Goal: Check status: Verify the current state of an ongoing process or item

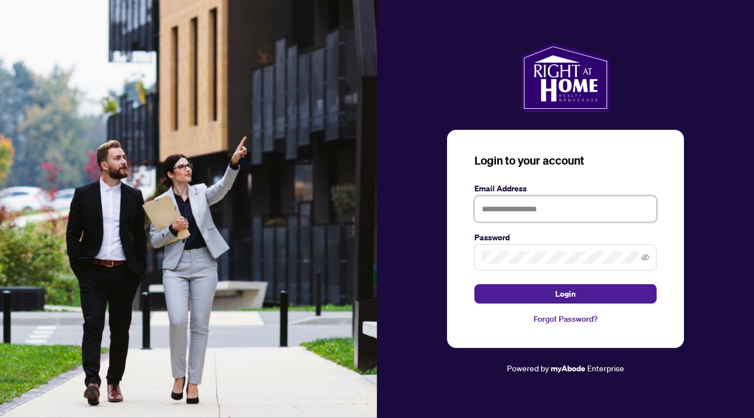
type input "**********"
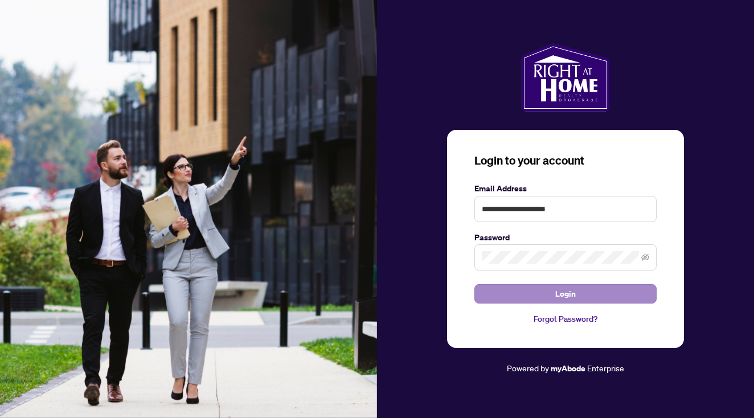
click at [560, 289] on span "Login" at bounding box center [565, 294] width 20 height 18
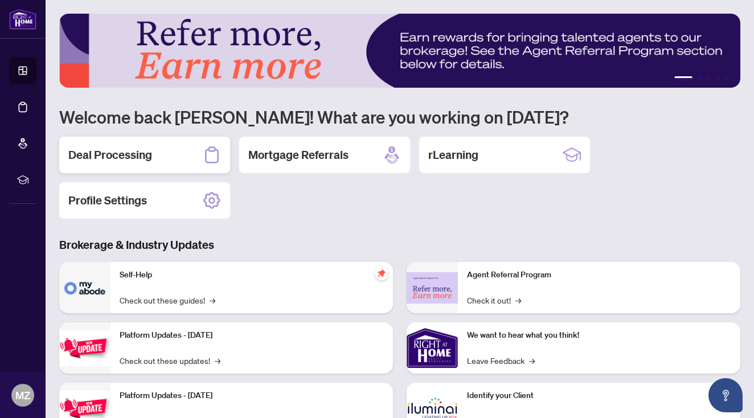
click at [193, 163] on div "Deal Processing" at bounding box center [144, 155] width 171 height 36
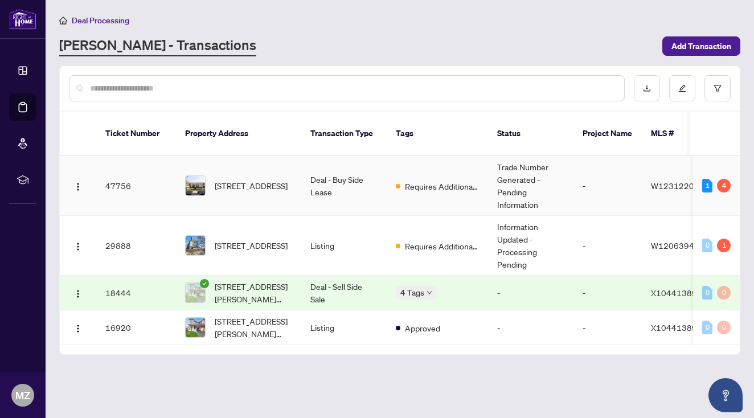
click at [520, 174] on td "Trade Number Generated - Pending Information" at bounding box center [530, 186] width 85 height 60
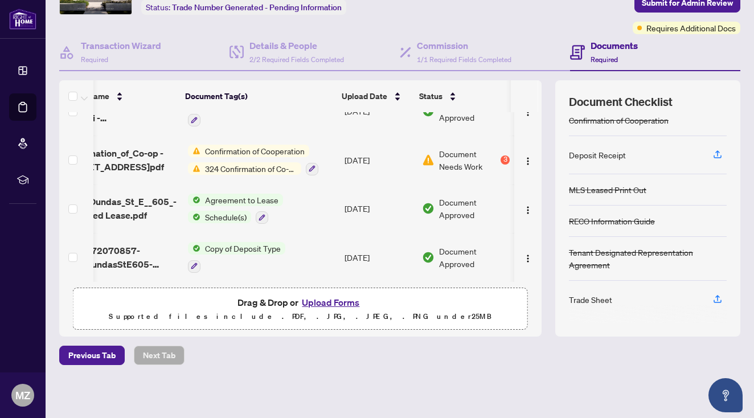
scroll to position [41, 0]
click at [261, 162] on span "324 Confirmation of Co-operation and Representation - Tenant/Landlord" at bounding box center [250, 168] width 101 height 13
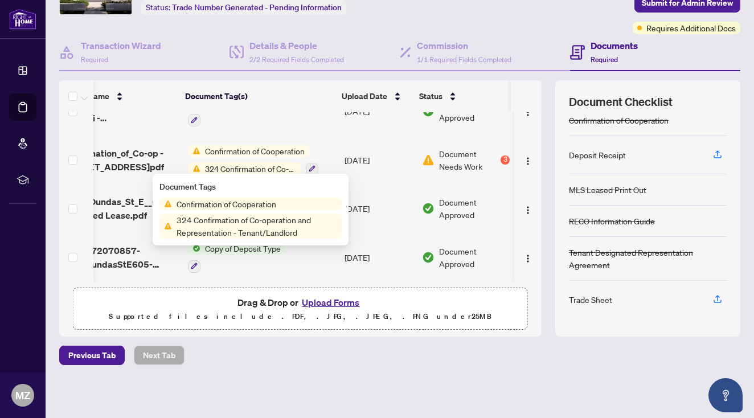
click at [261, 162] on span "324 Confirmation of Co-operation and Representation - Tenant/Landlord" at bounding box center [250, 168] width 101 height 13
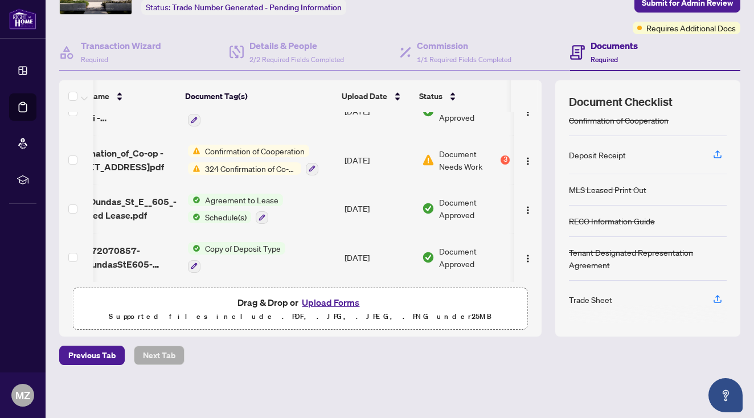
click at [261, 162] on span "324 Confirmation of Co-operation and Representation - Tenant/Landlord" at bounding box center [250, 168] width 101 height 13
click at [439, 161] on span "Document Needs Work" at bounding box center [468, 159] width 59 height 25
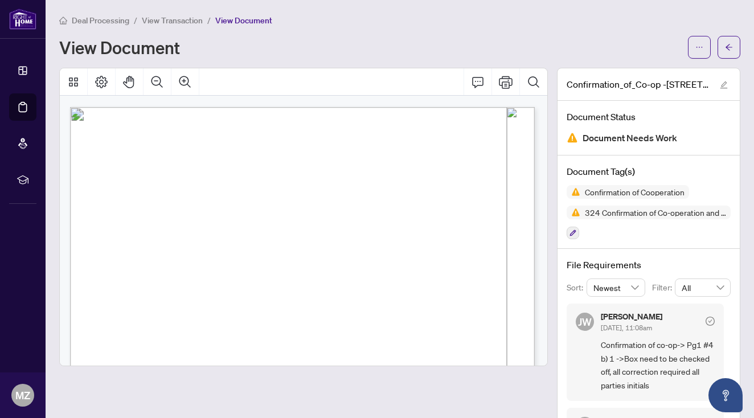
scroll to position [0, 1]
click at [107, 79] on icon "Page Layout" at bounding box center [102, 82] width 14 height 14
click at [64, 77] on button "Thumbnails" at bounding box center [73, 81] width 27 height 27
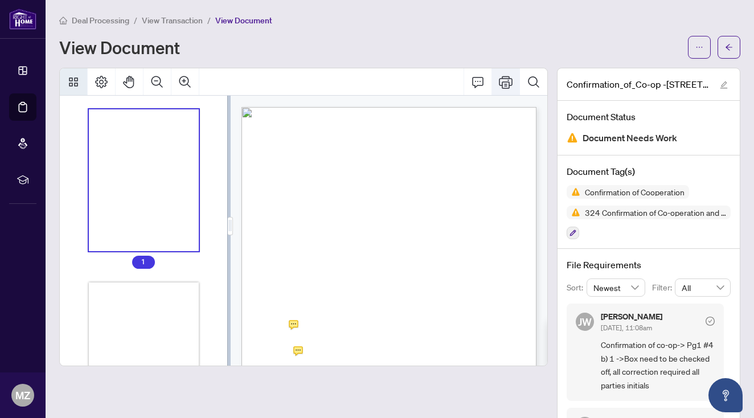
click at [501, 77] on icon "Print" at bounding box center [506, 82] width 14 height 13
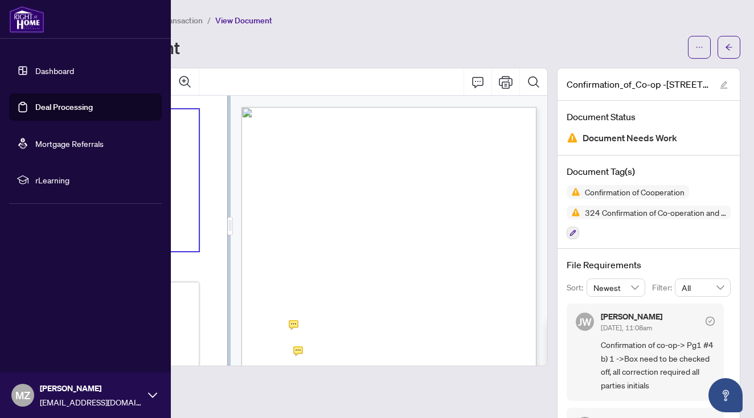
click at [46, 65] on link "Dashboard" at bounding box center [54, 70] width 39 height 10
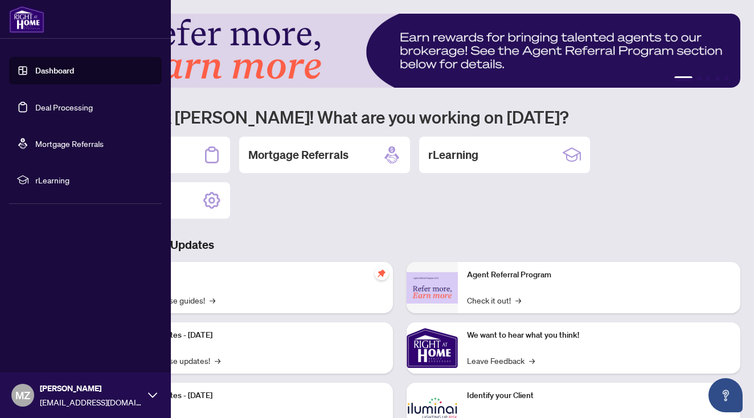
click at [54, 102] on link "Deal Processing" at bounding box center [64, 107] width 58 height 10
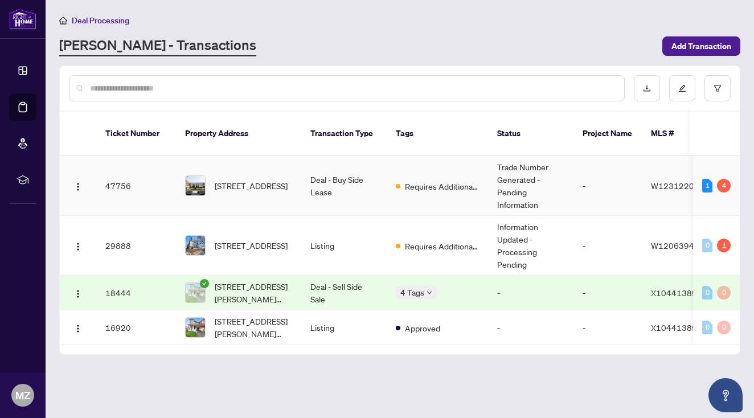
click at [524, 169] on td "Trade Number Generated - Pending Information" at bounding box center [530, 186] width 85 height 60
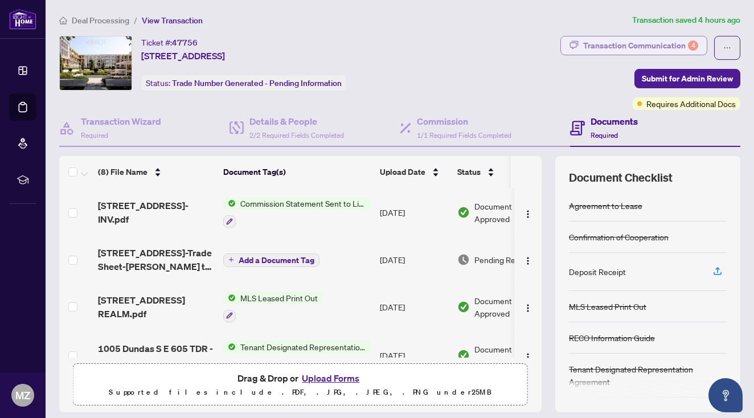
click at [683, 46] on div "Transaction Communication 4" at bounding box center [640, 45] width 115 height 18
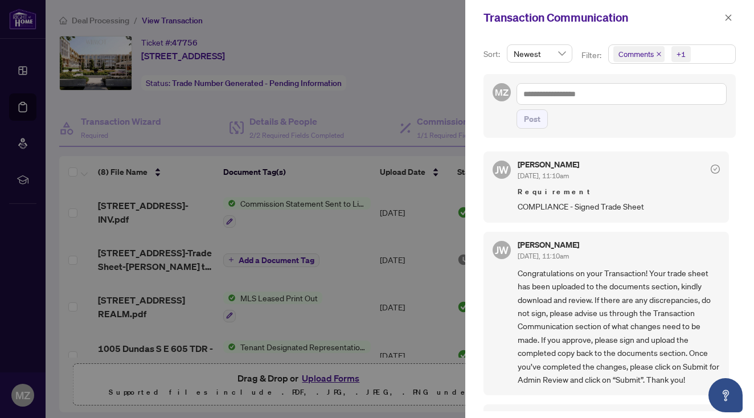
click at [393, 75] on div at bounding box center [377, 209] width 754 height 418
click at [724, 24] on span "button" at bounding box center [728, 18] width 8 height 18
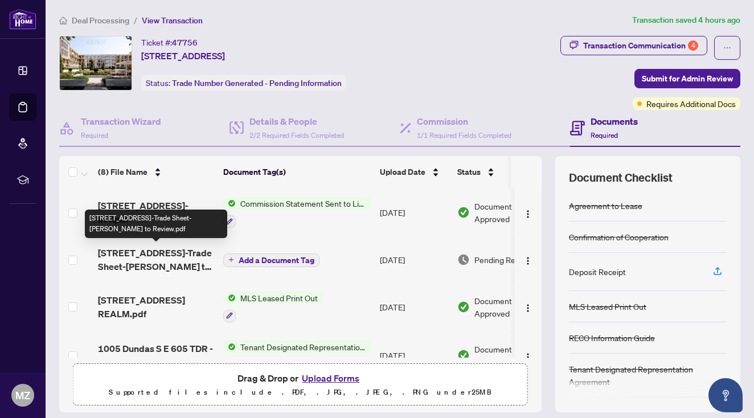
click at [152, 270] on span "[STREET_ADDRESS]-Trade Sheet-[PERSON_NAME] to Review.pdf" at bounding box center [156, 259] width 116 height 27
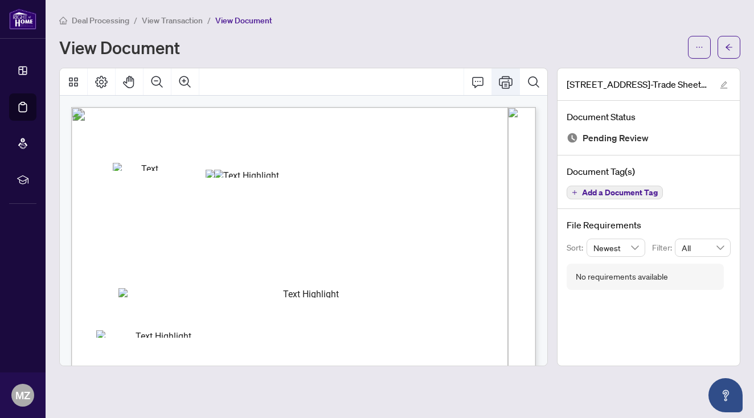
click at [501, 84] on icon "Print" at bounding box center [506, 82] width 14 height 14
click at [514, 84] on button "Print" at bounding box center [505, 81] width 27 height 27
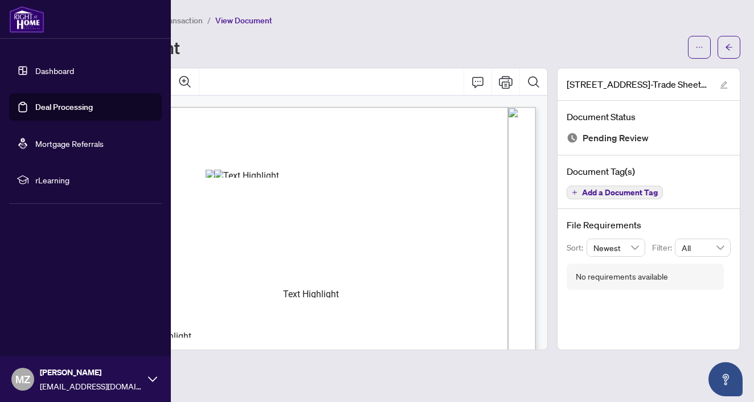
click at [35, 72] on link "Dashboard" at bounding box center [54, 70] width 39 height 10
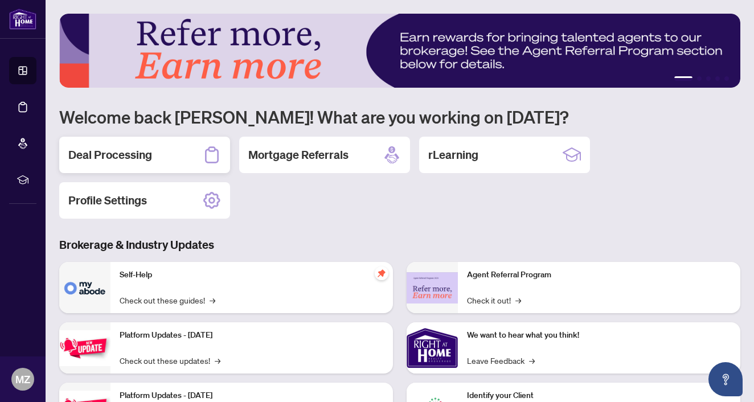
click at [151, 142] on div "Deal Processing" at bounding box center [144, 155] width 171 height 36
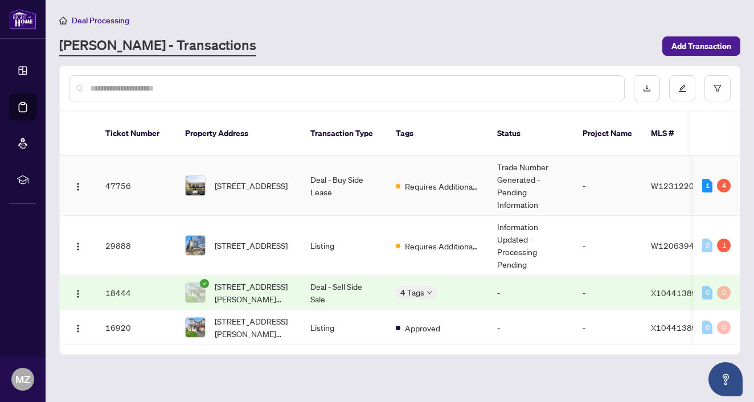
click at [515, 169] on td "Trade Number Generated - Pending Information" at bounding box center [530, 186] width 85 height 60
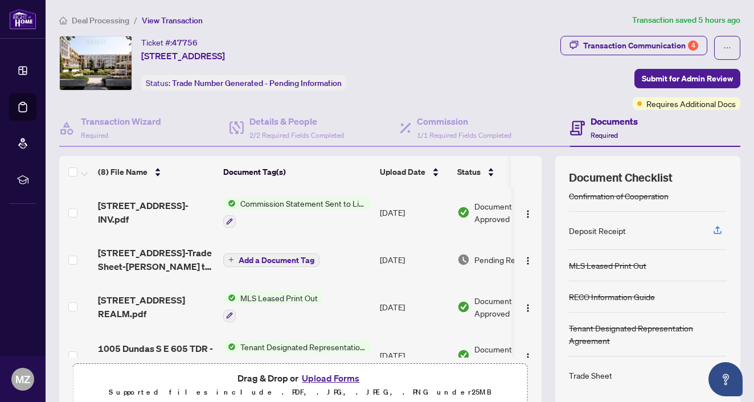
scroll to position [41, 0]
click at [603, 381] on div at bounding box center [648, 390] width 158 height 18
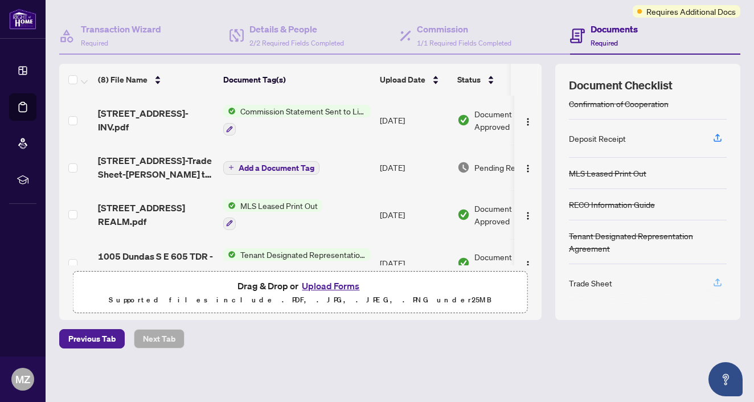
scroll to position [92, 0]
click at [714, 281] on icon "button" at bounding box center [717, 283] width 10 height 10
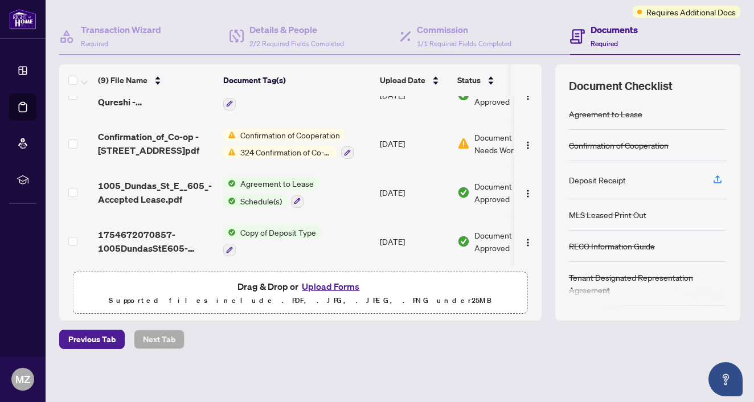
scroll to position [0, 0]
click at [718, 181] on icon "button" at bounding box center [717, 179] width 10 height 10
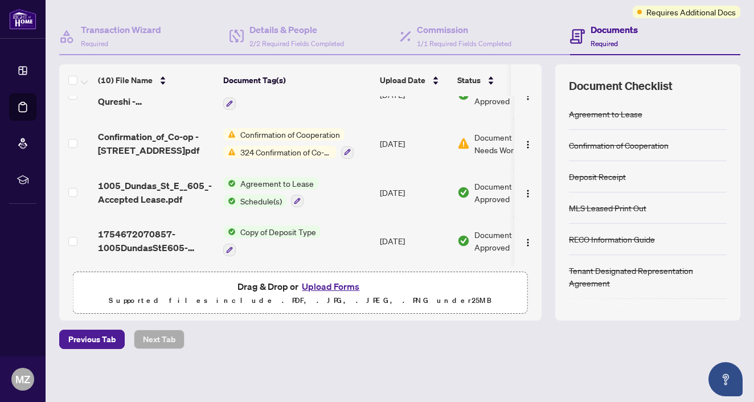
scroll to position [315, 0]
